Goal: Entertainment & Leisure: Consume media (video, audio)

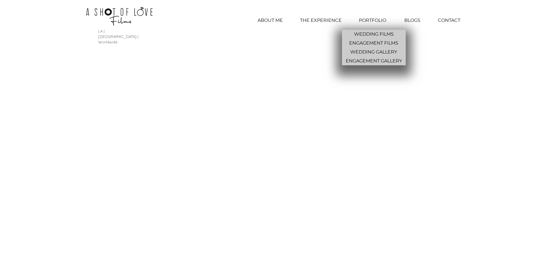
click at [375, 20] on p "PORTFOLIO" at bounding box center [372, 20] width 33 height 14
click at [378, 32] on p "WEDDING FILMS" at bounding box center [374, 34] width 44 height 9
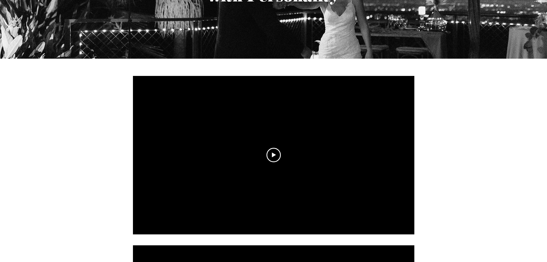
scroll to position [144, 0]
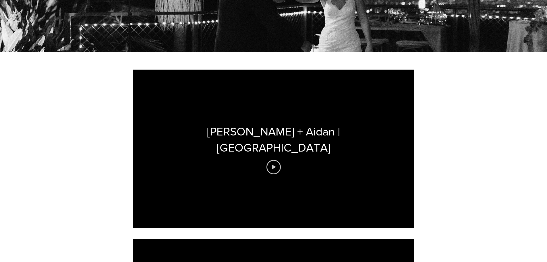
click at [271, 160] on icon "Play video" at bounding box center [274, 167] width 14 height 14
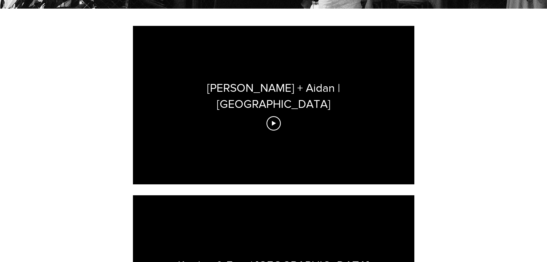
scroll to position [201, 0]
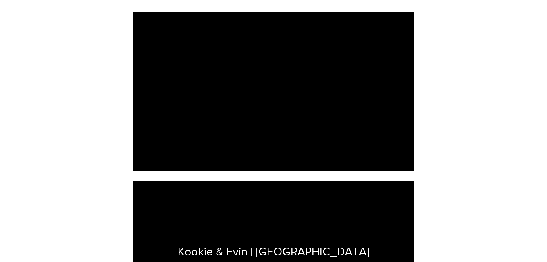
click at [282, 83] on div at bounding box center [273, 91] width 281 height 158
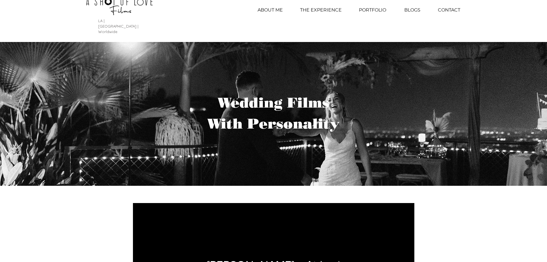
scroll to position [0, 0]
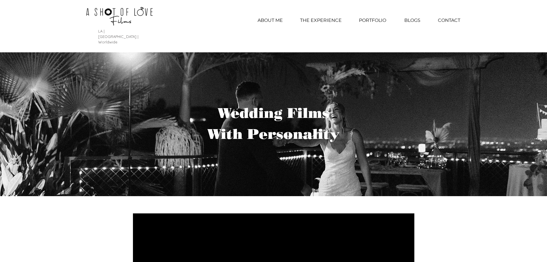
click at [123, 16] on img at bounding box center [119, 16] width 123 height 26
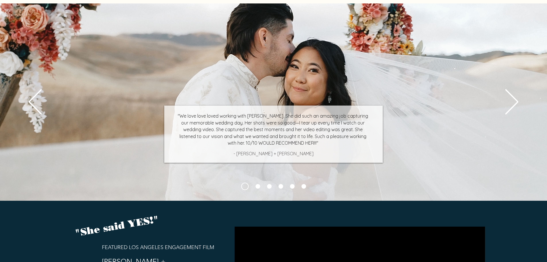
scroll to position [2240, 0]
